Goal: Task Accomplishment & Management: Complete application form

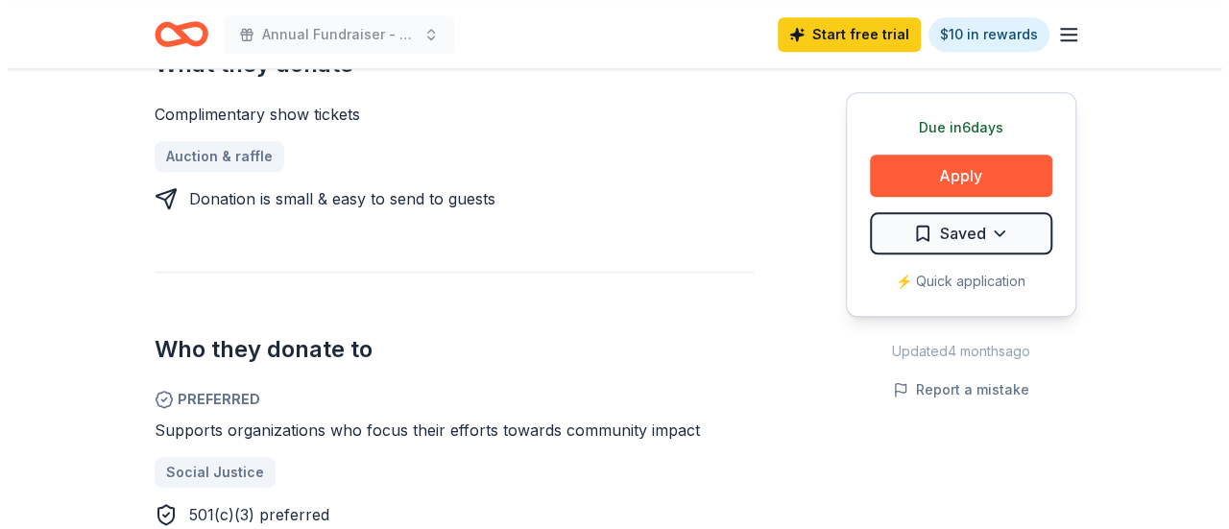
scroll to position [761, 0]
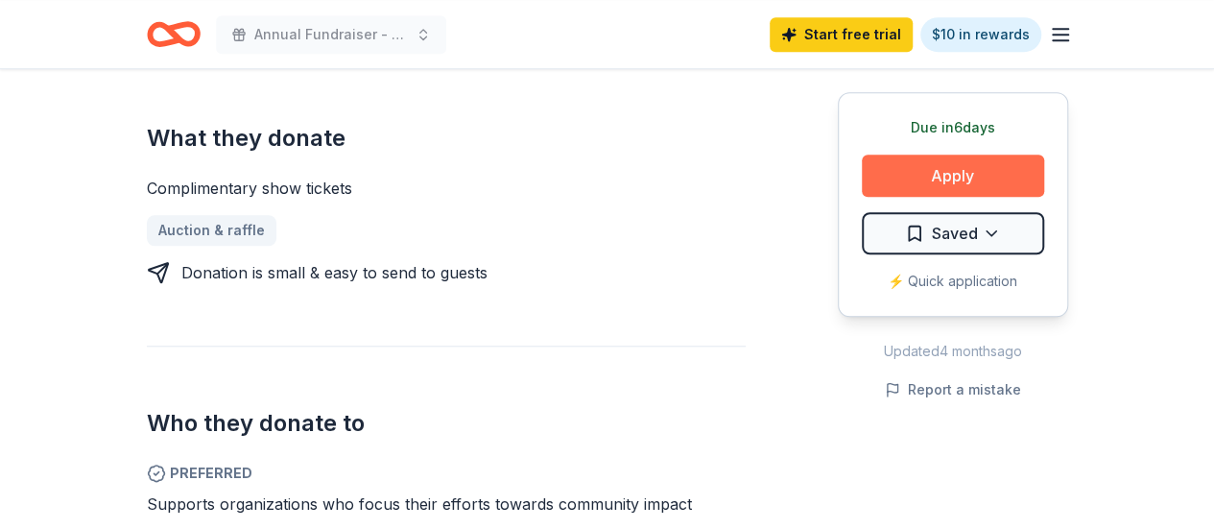
click at [903, 168] on button "Apply" at bounding box center [953, 176] width 182 height 42
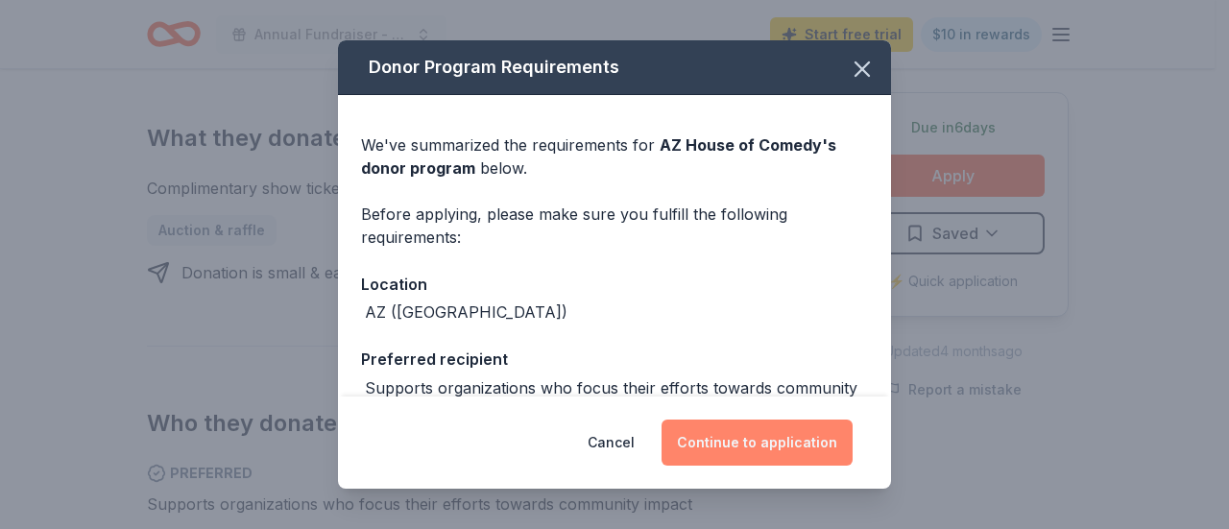
click at [742, 446] on button "Continue to application" at bounding box center [756, 442] width 191 height 46
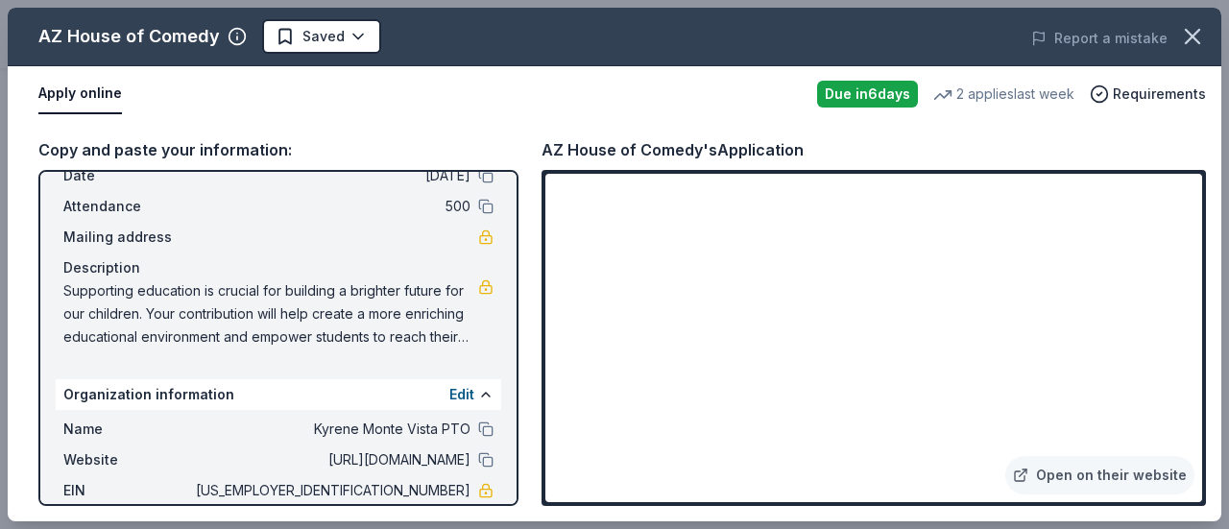
scroll to position [0, 0]
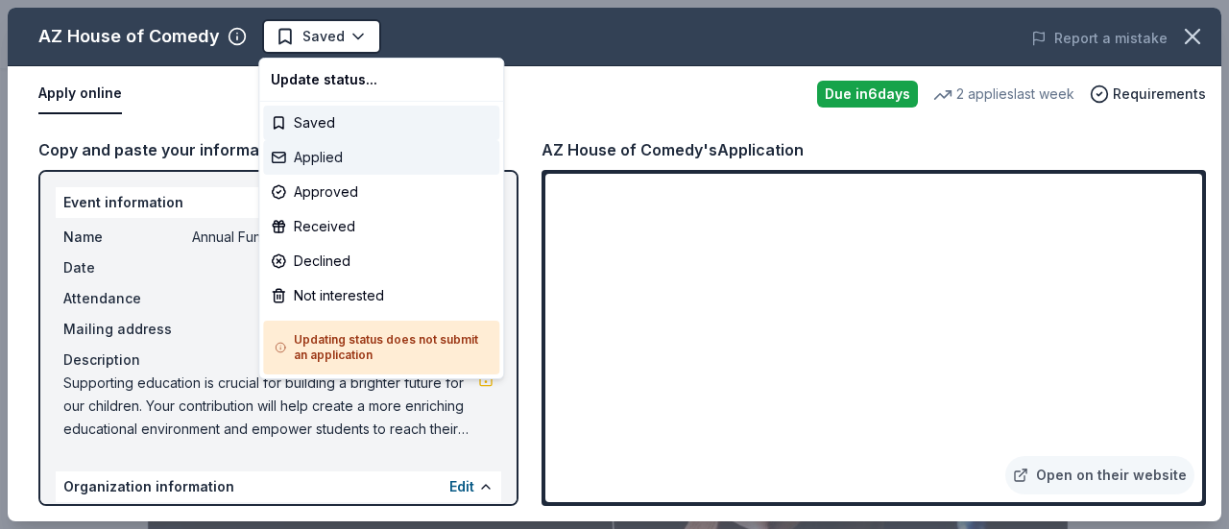
click at [309, 162] on div "Applied" at bounding box center [381, 157] width 236 height 35
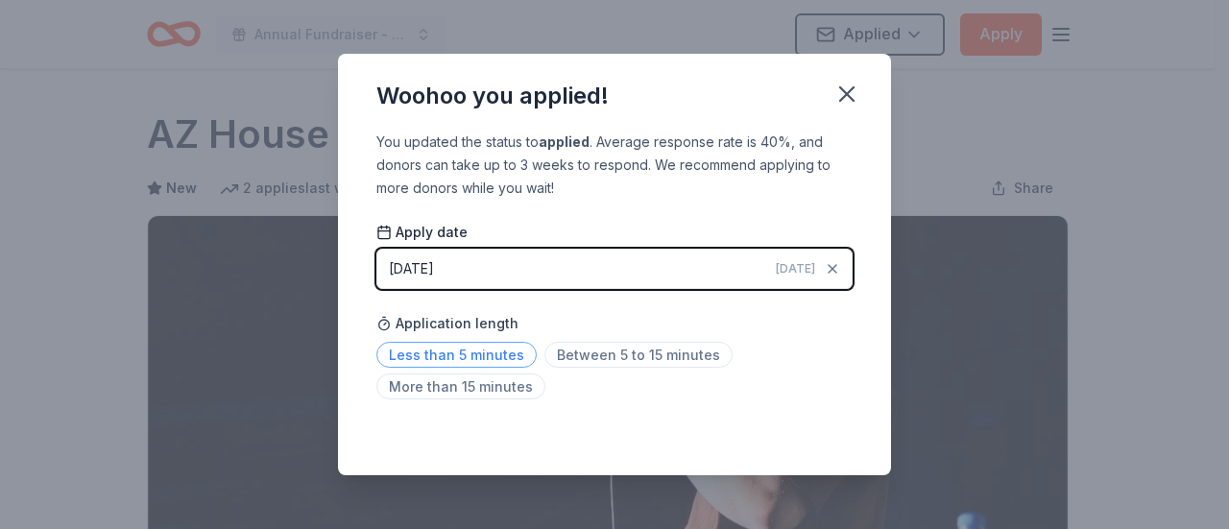
click at [458, 359] on span "Less than 5 minutes" at bounding box center [456, 355] width 160 height 26
click at [841, 91] on icon "button" at bounding box center [846, 94] width 27 height 27
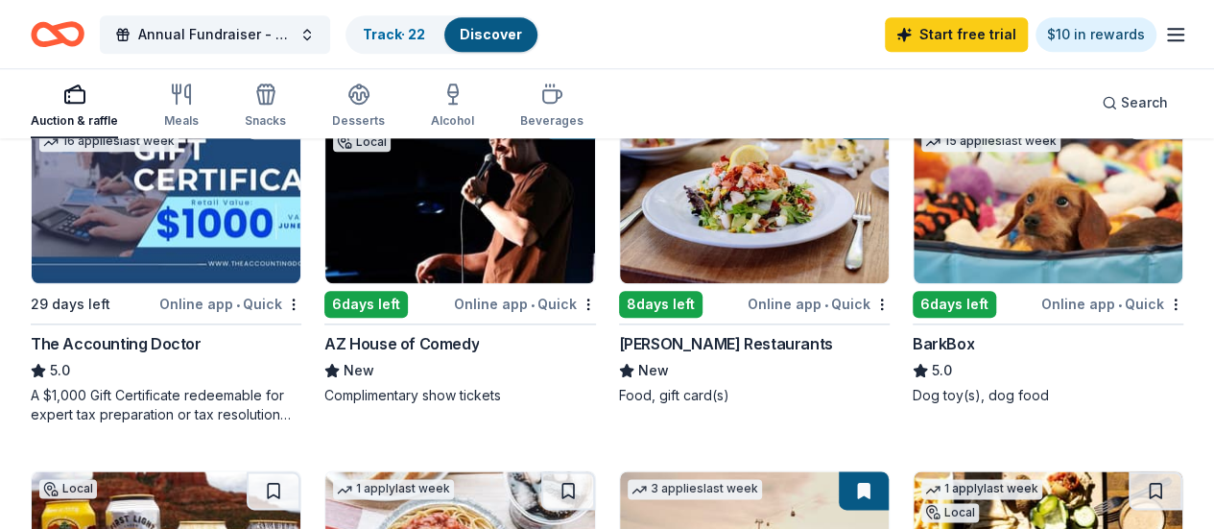
scroll to position [992, 0]
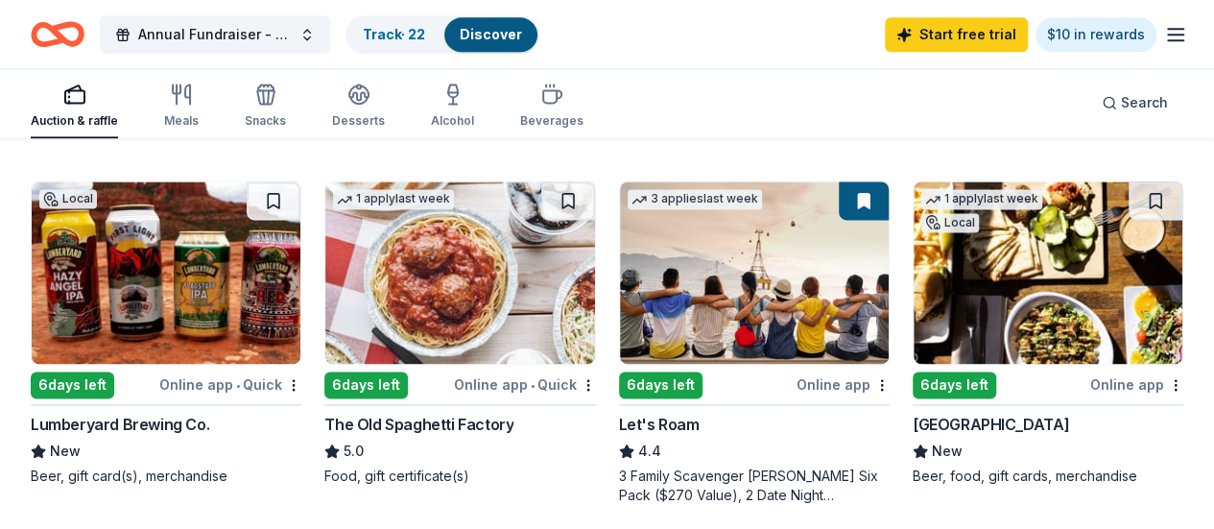
scroll to position [1284, 0]
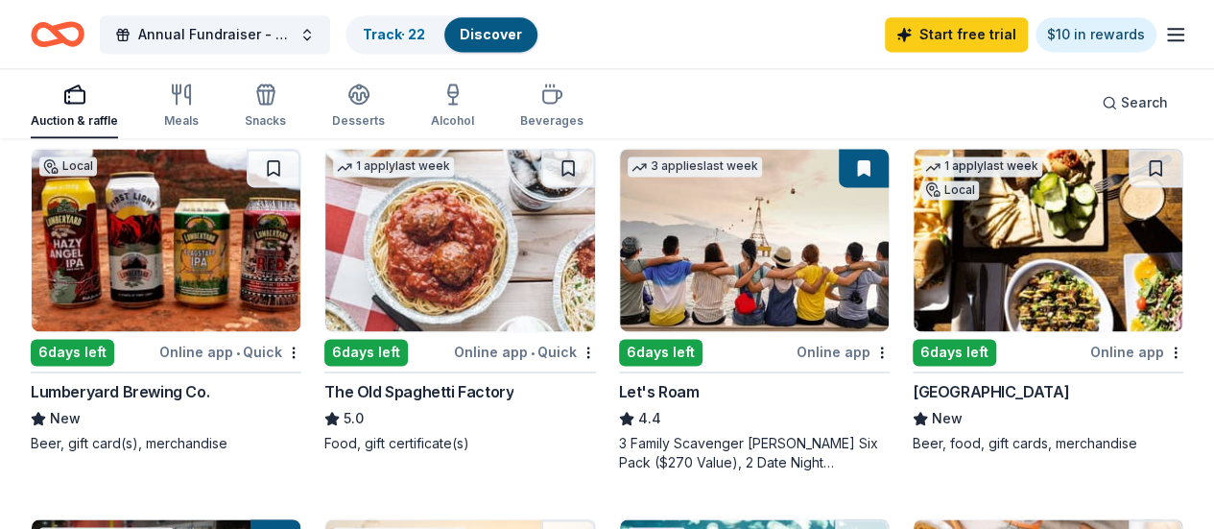
scroll to position [1301, 0]
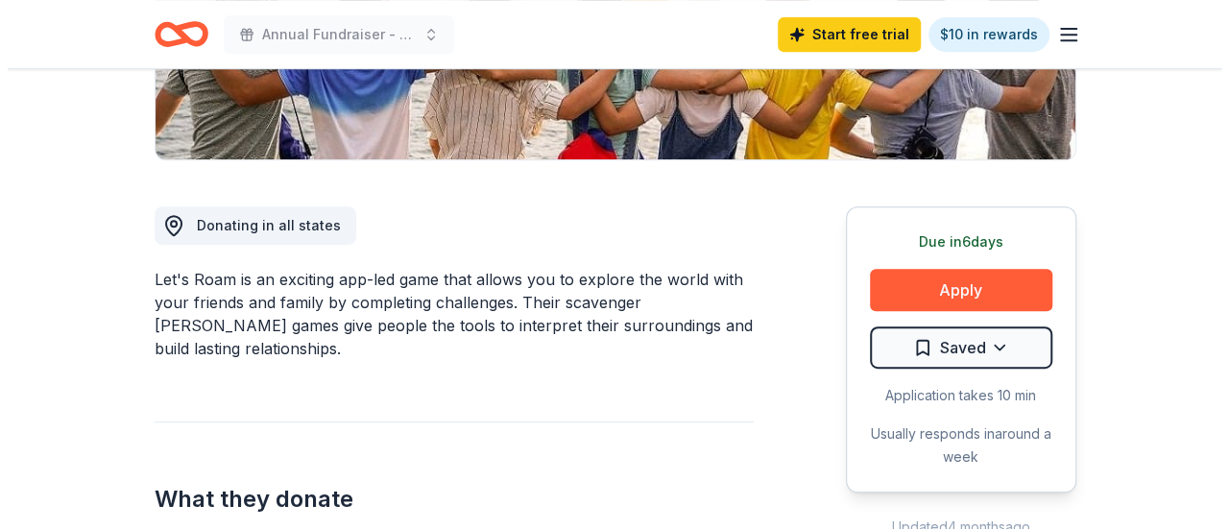
scroll to position [426, 0]
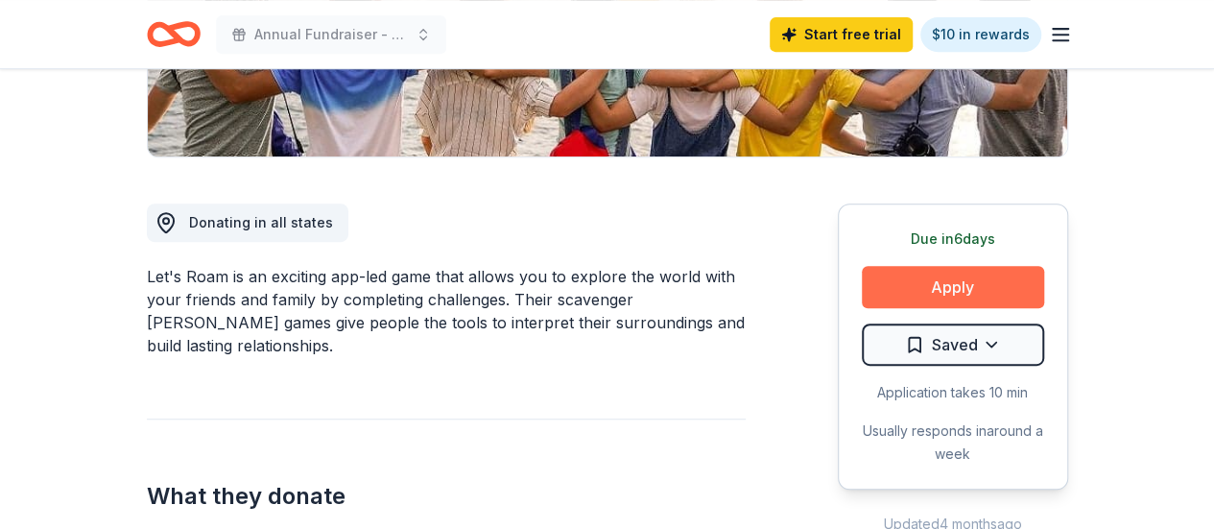
click at [992, 301] on button "Apply" at bounding box center [953, 287] width 182 height 42
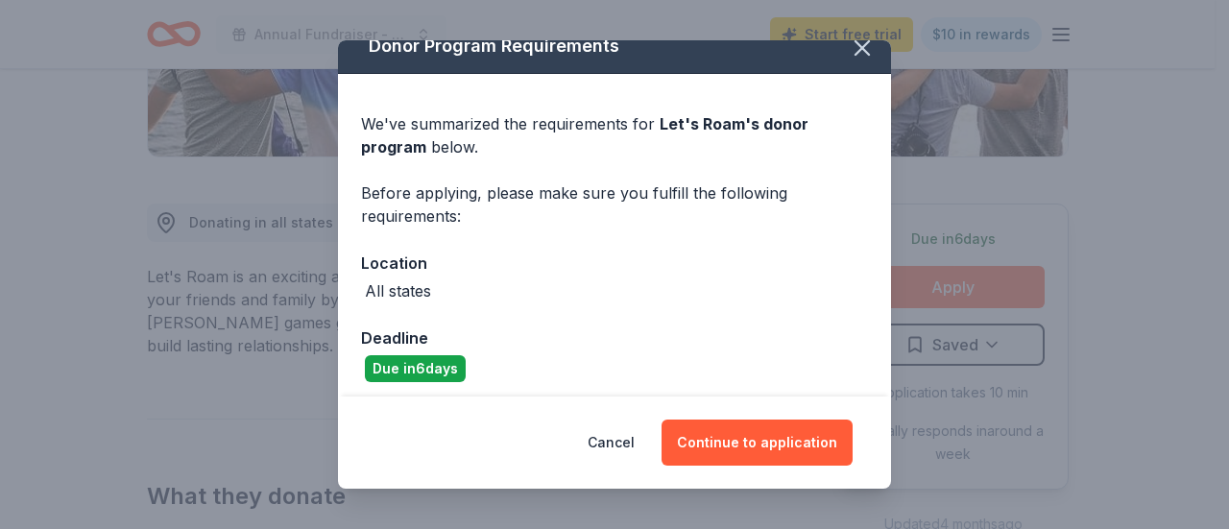
scroll to position [29, 0]
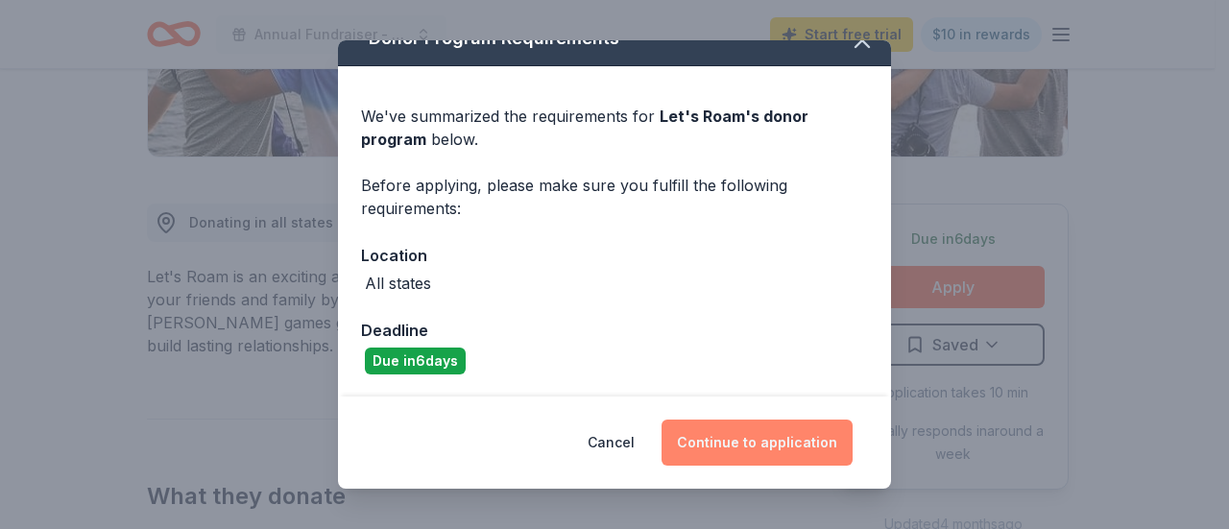
click at [776, 436] on button "Continue to application" at bounding box center [756, 442] width 191 height 46
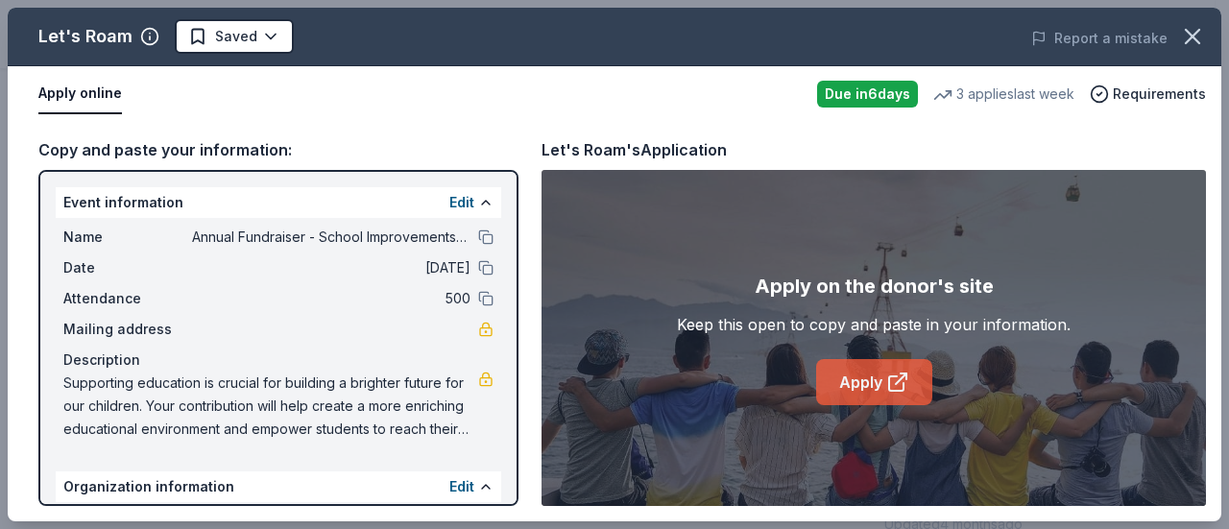
click at [873, 386] on link "Apply" at bounding box center [874, 382] width 116 height 46
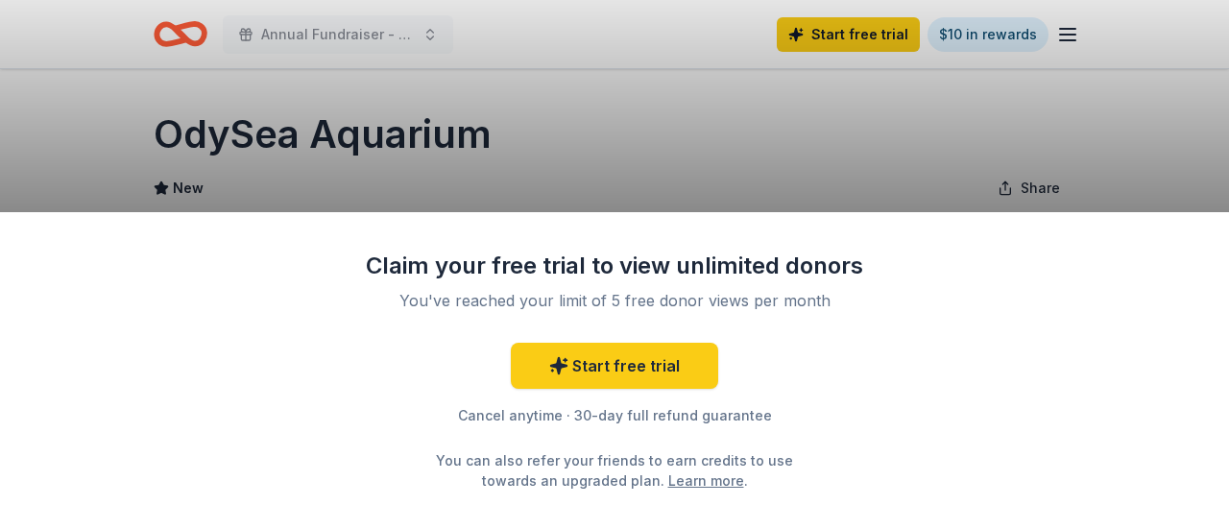
click at [1145, 155] on div "Claim your free trial to view unlimited donors You've reached your limit of 5 f…" at bounding box center [614, 264] width 1229 height 529
click at [1129, 100] on div "Claim your free trial to view unlimited donors You've reached your limit of 5 f…" at bounding box center [614, 264] width 1229 height 529
click at [578, 80] on div "Claim your free trial to view unlimited donors You've reached your limit of 5 f…" at bounding box center [614, 264] width 1229 height 529
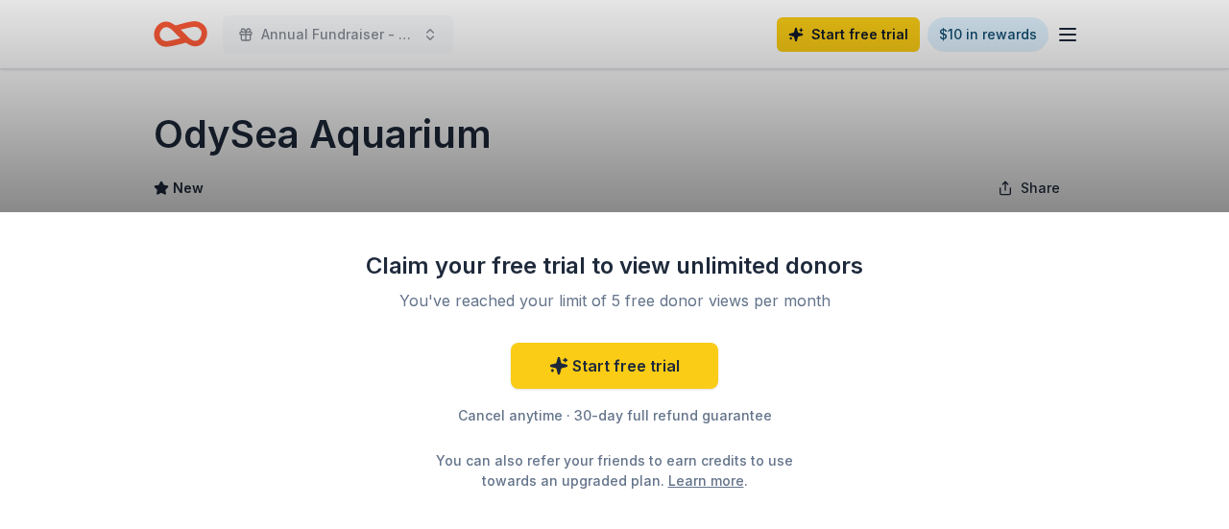
click at [668, 473] on link "Learn more" at bounding box center [706, 480] width 76 height 20
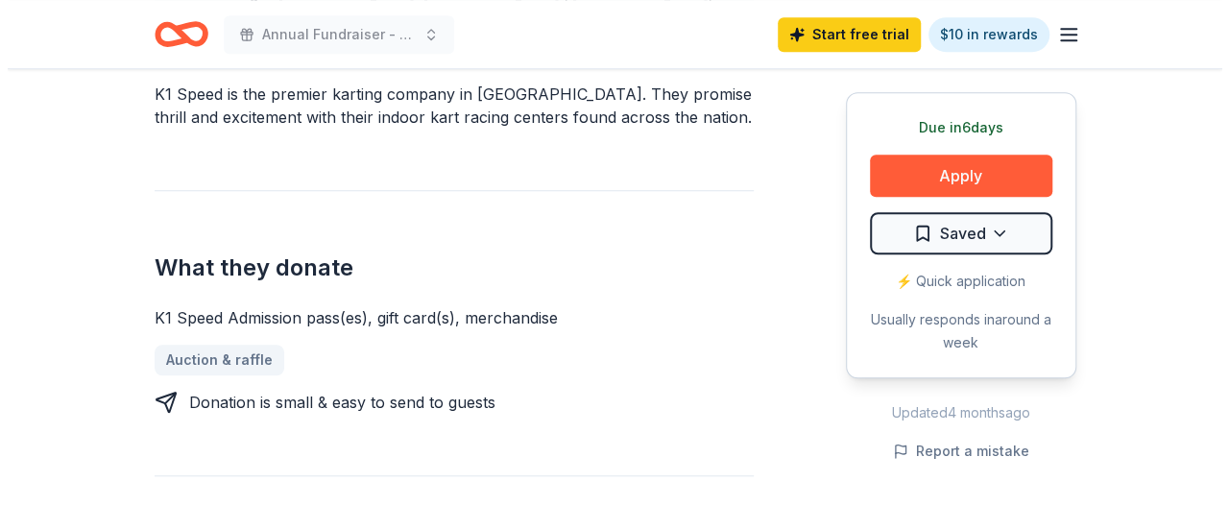
scroll to position [651, 0]
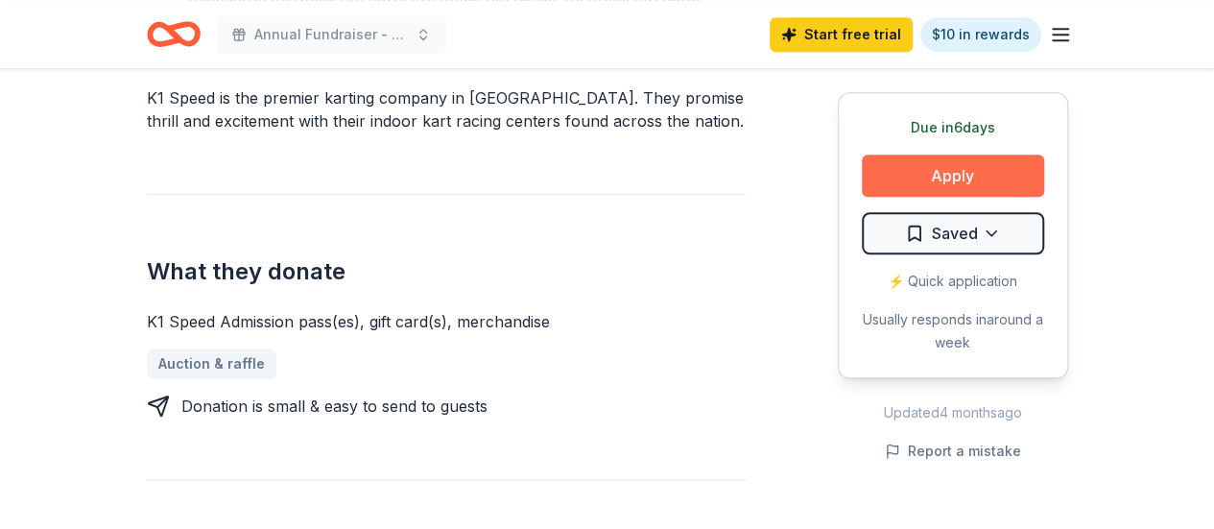
click at [989, 181] on button "Apply" at bounding box center [953, 176] width 182 height 42
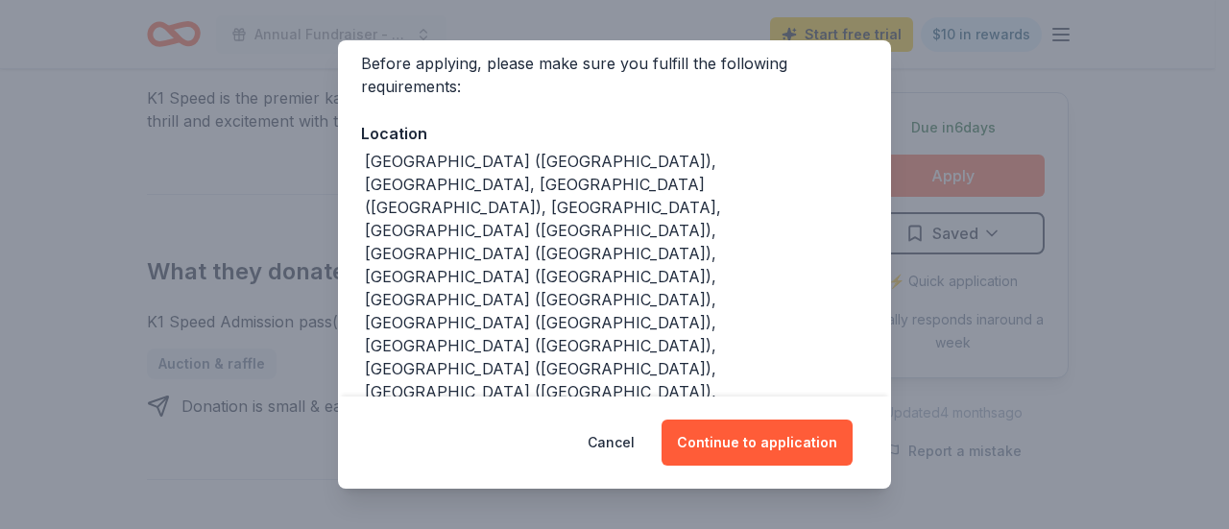
scroll to position [200, 0]
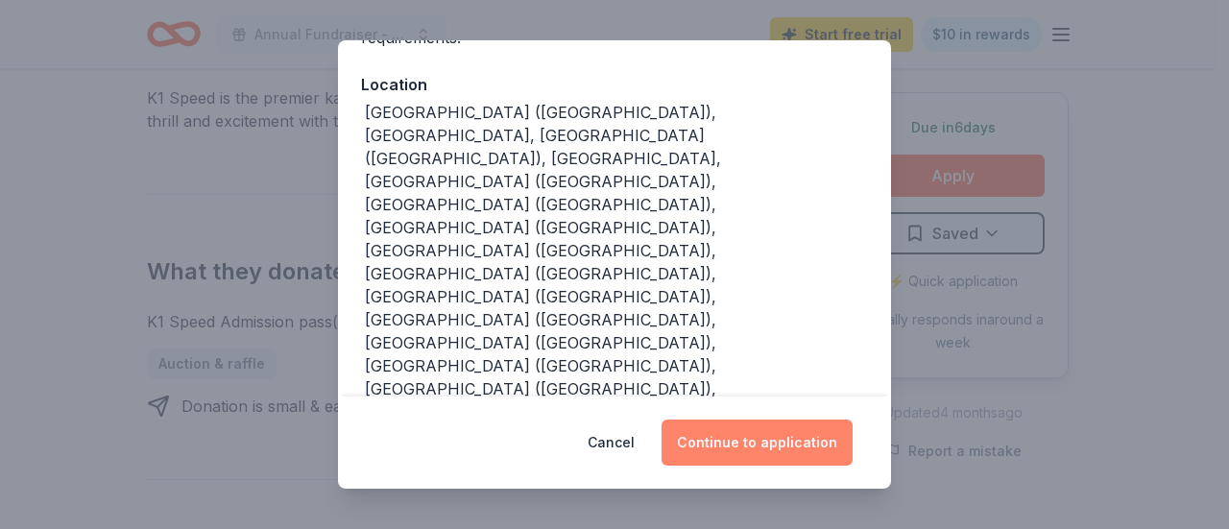
click at [740, 453] on button "Continue to application" at bounding box center [756, 442] width 191 height 46
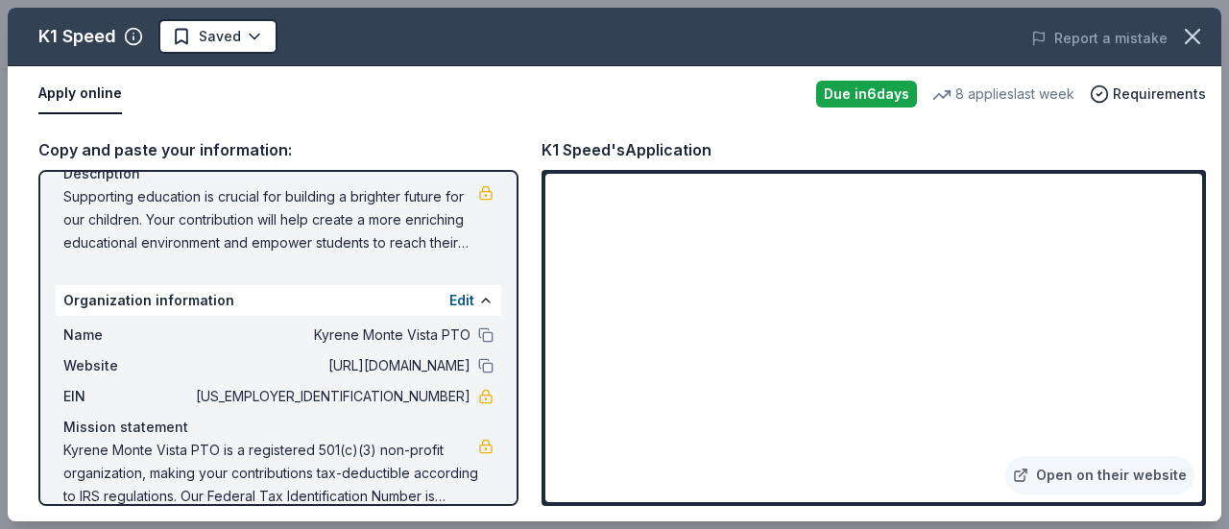
scroll to position [213, 0]
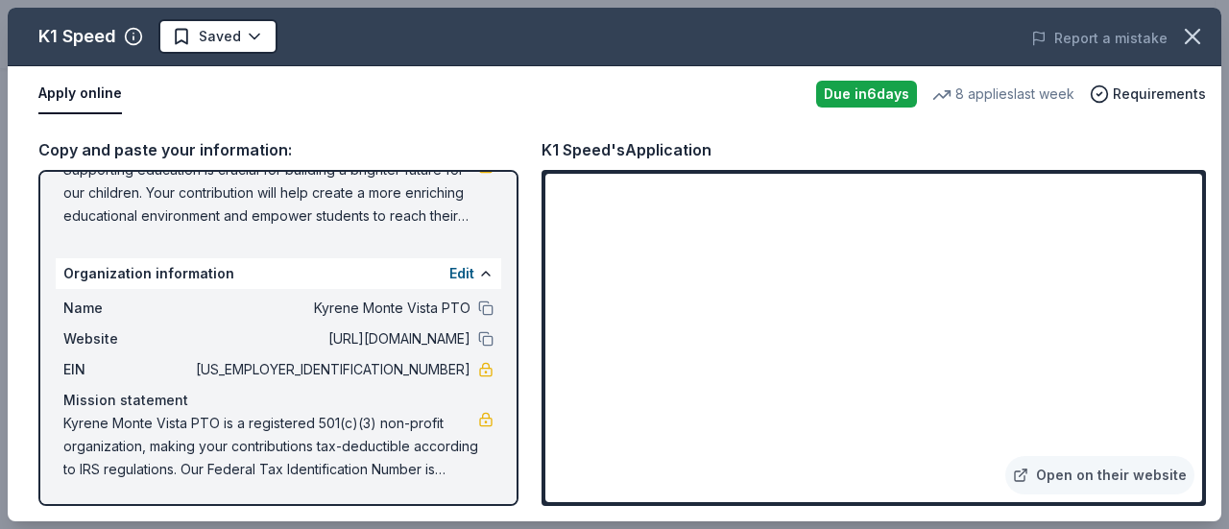
click at [425, 370] on span "[US_EMPLOYER_IDENTIFICATION_NUMBER]" at bounding box center [331, 369] width 278 height 23
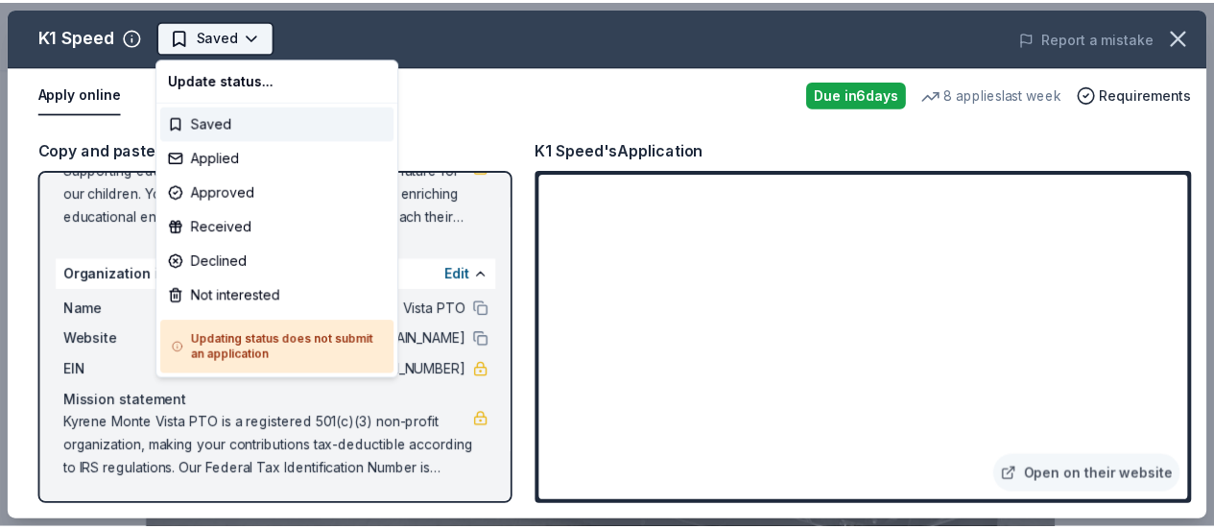
scroll to position [0, 0]
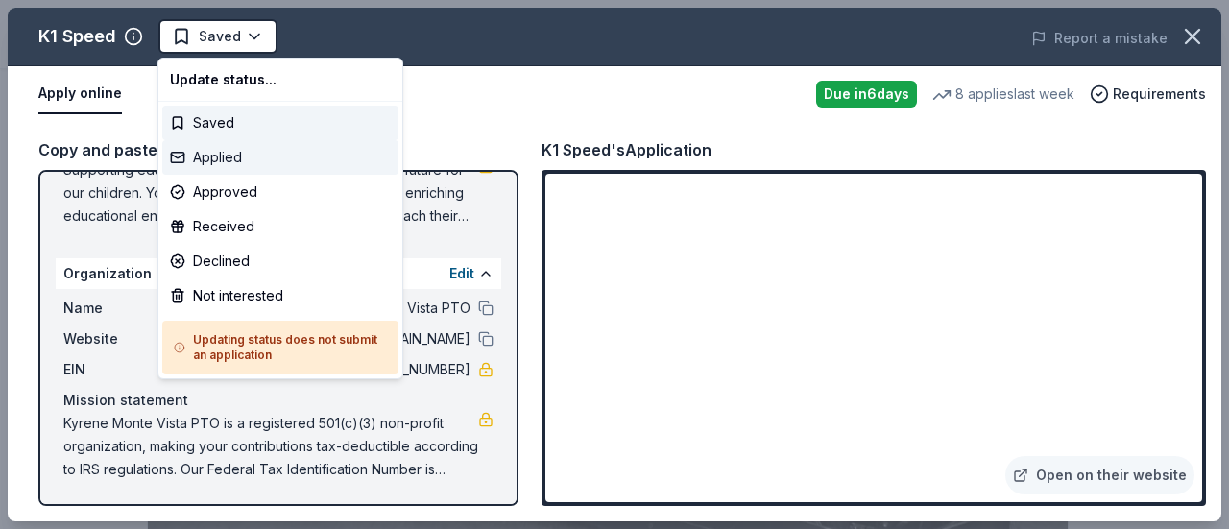
click at [218, 147] on div "Applied" at bounding box center [280, 157] width 236 height 35
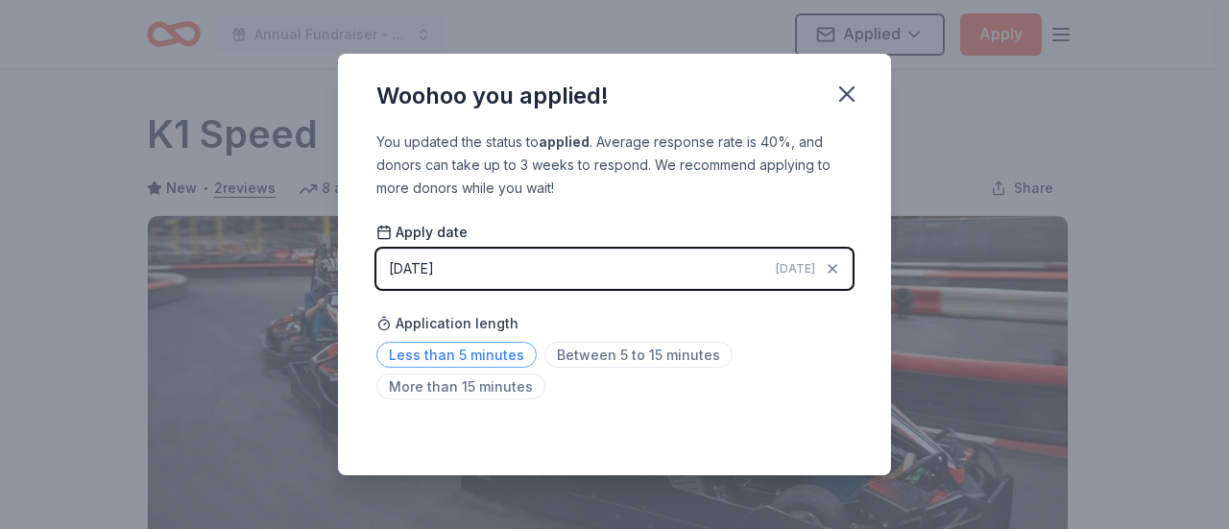
click at [516, 358] on span "Less than 5 minutes" at bounding box center [456, 355] width 160 height 26
click at [845, 97] on icon "button" at bounding box center [846, 93] width 13 height 13
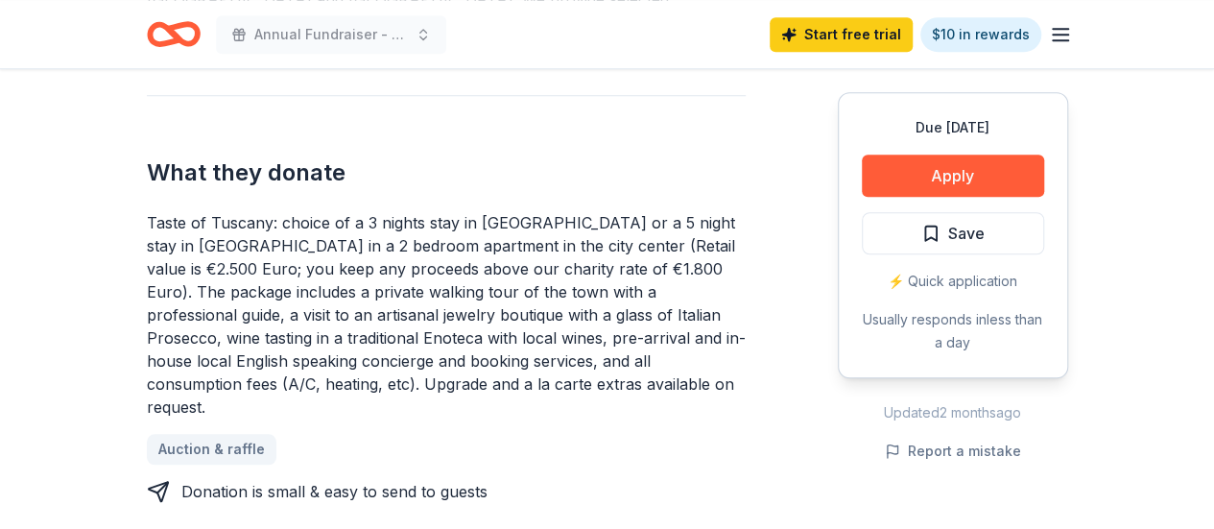
scroll to position [754, 0]
